Goal: Learn about a topic

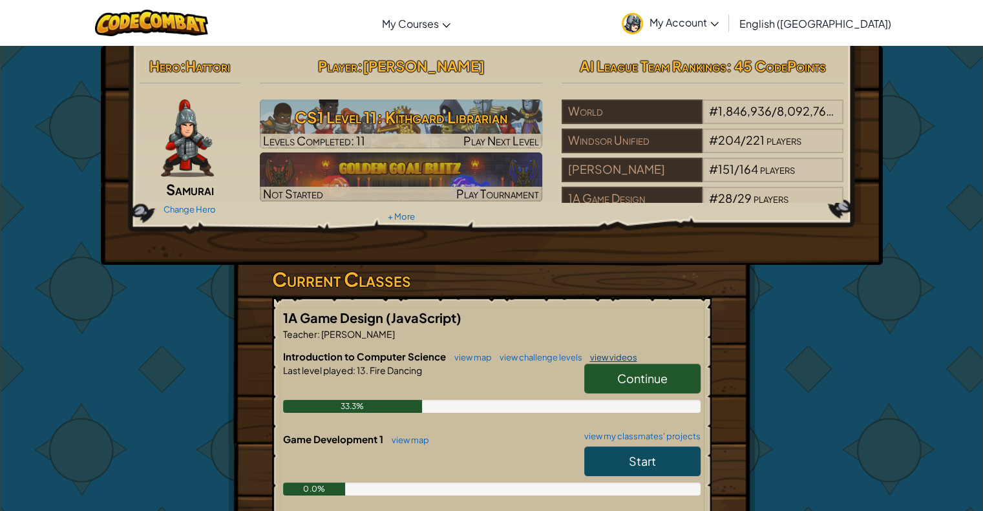
click at [584, 361] on link "view videos" at bounding box center [611, 357] width 54 height 10
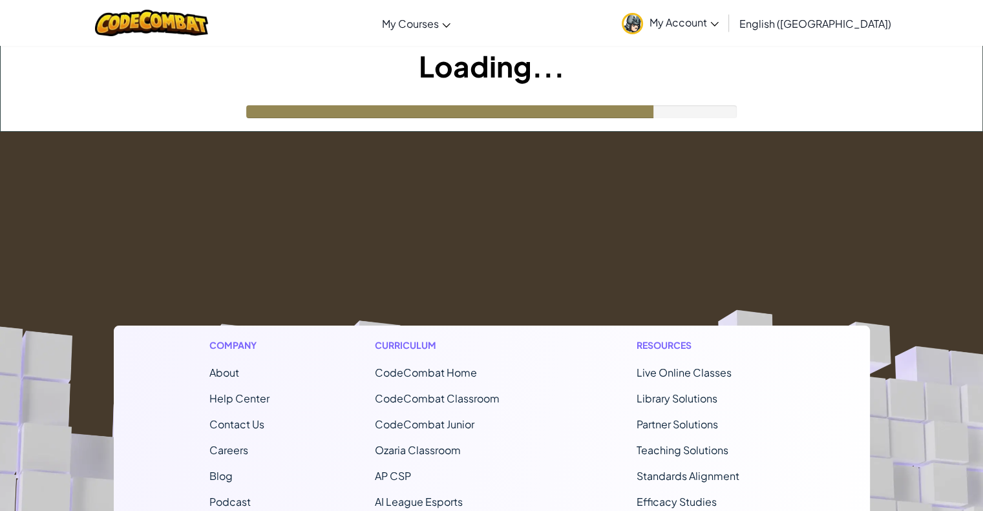
click at [540, 217] on footer "Company About Help Center Contact Us Careers Blog Podcast Curriculum CodeCombat…" at bounding box center [491, 482] width 983 height 700
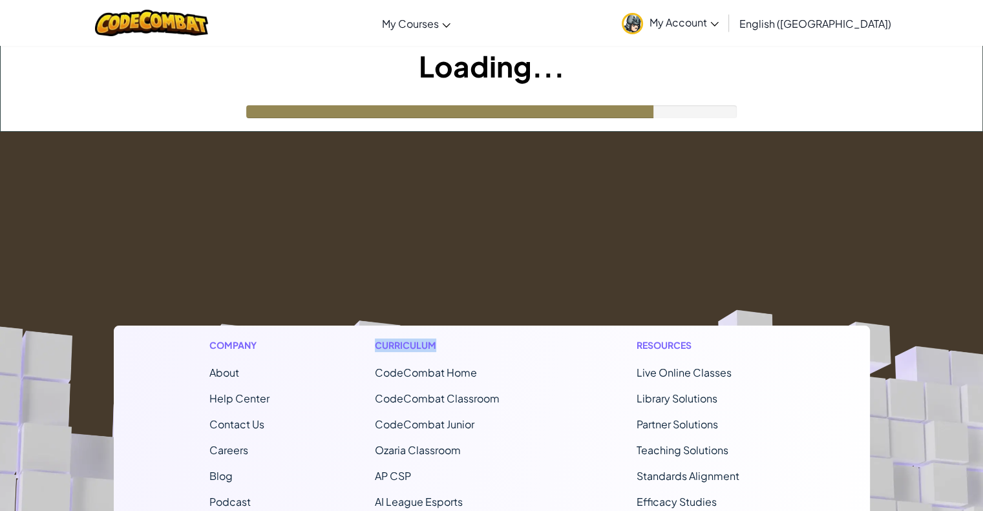
click at [725, 11] on link "My Account" at bounding box center [670, 23] width 110 height 41
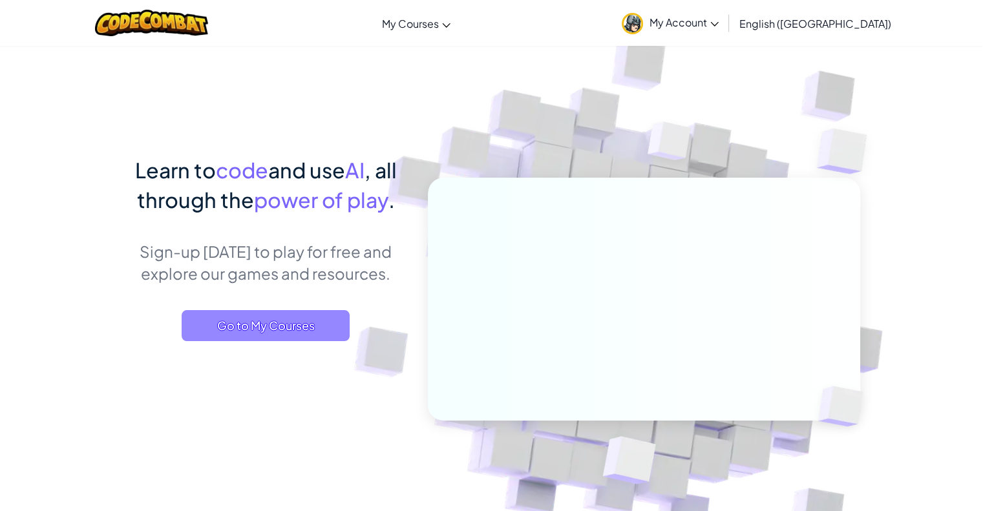
click at [272, 317] on span "Go to My Courses" at bounding box center [266, 325] width 168 height 31
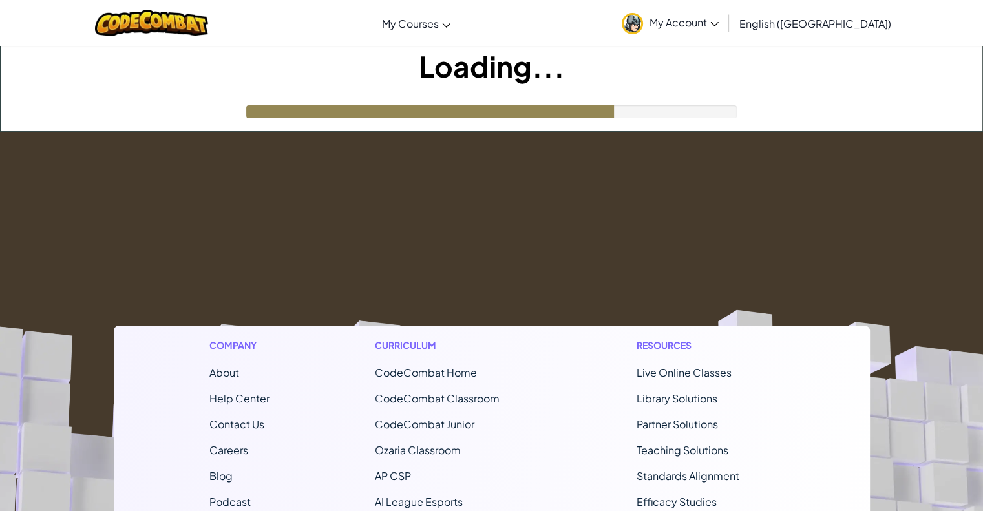
click at [319, 157] on footer "Company About Help Center Contact Us Careers Blog Podcast Curriculum CodeCombat…" at bounding box center [491, 482] width 983 height 700
click at [389, 96] on div "Loading..." at bounding box center [492, 88] width 982 height 85
